Goal: Information Seeking & Learning: Learn about a topic

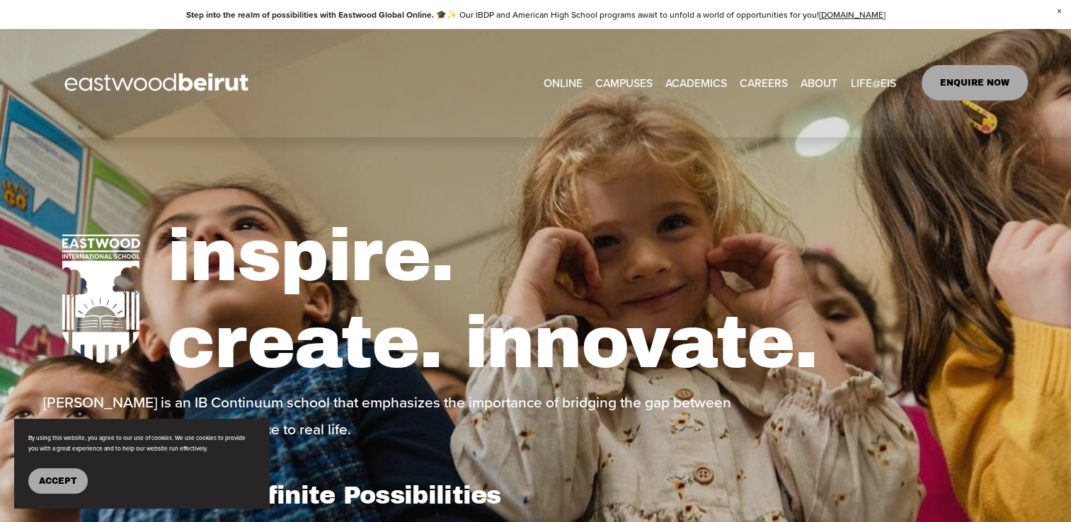
click at [0, 0] on span "Tuition & Financial Aid" at bounding box center [0, 0] width 0 height 0
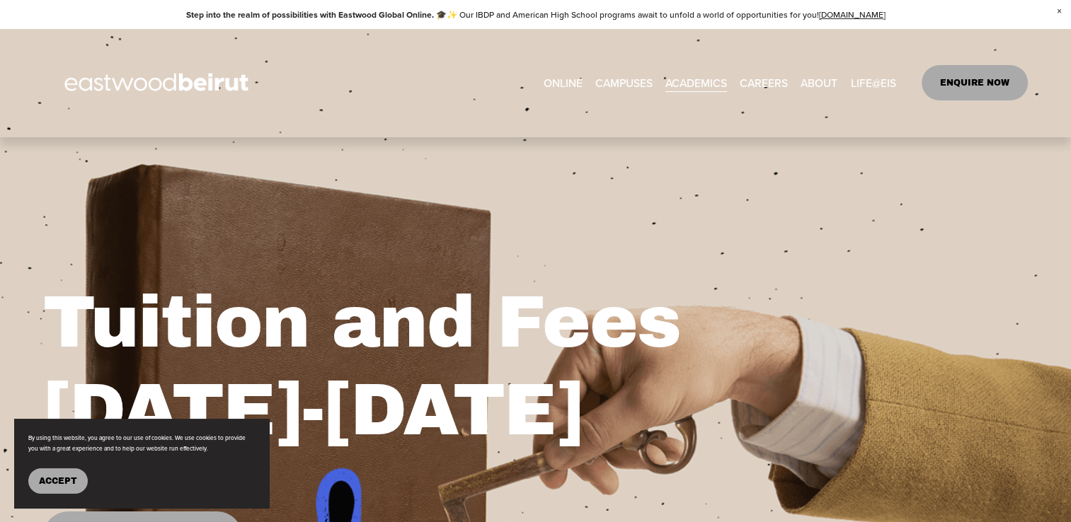
click at [60, 476] on span "Accept" at bounding box center [58, 481] width 38 height 10
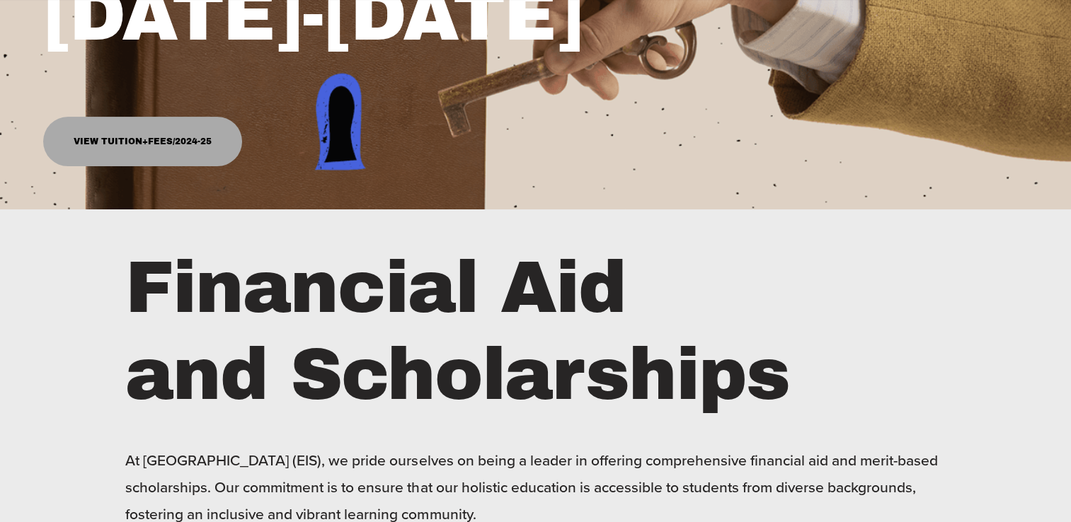
scroll to position [422, 0]
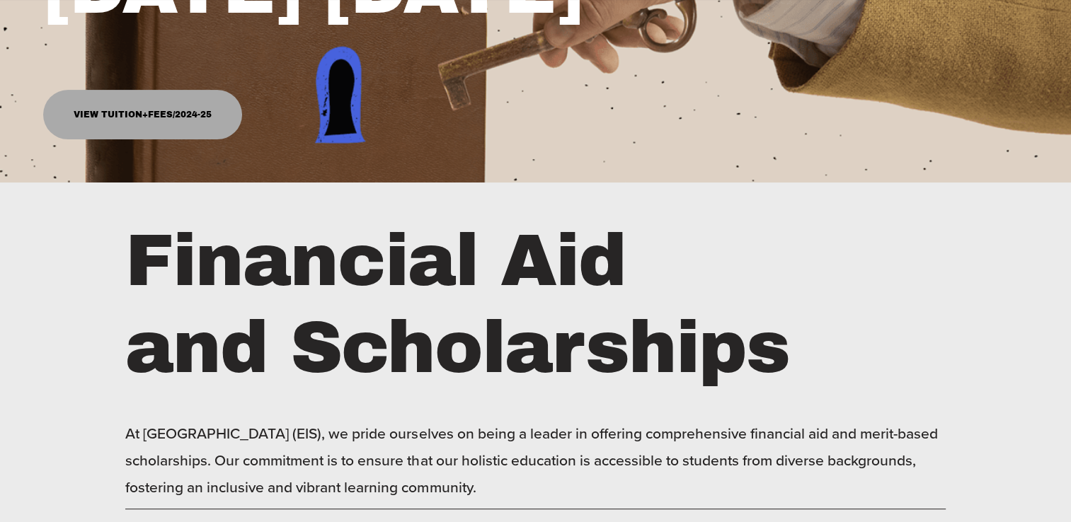
click at [122, 114] on link "View Tuition+Fees/2024-25" at bounding box center [142, 115] width 199 height 50
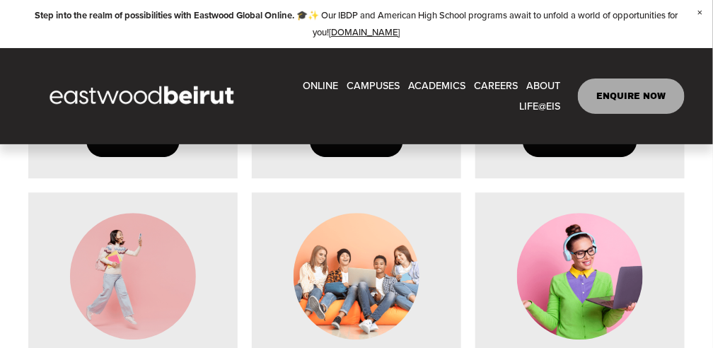
scroll to position [1213, 0]
